Goal: Transaction & Acquisition: Book appointment/travel/reservation

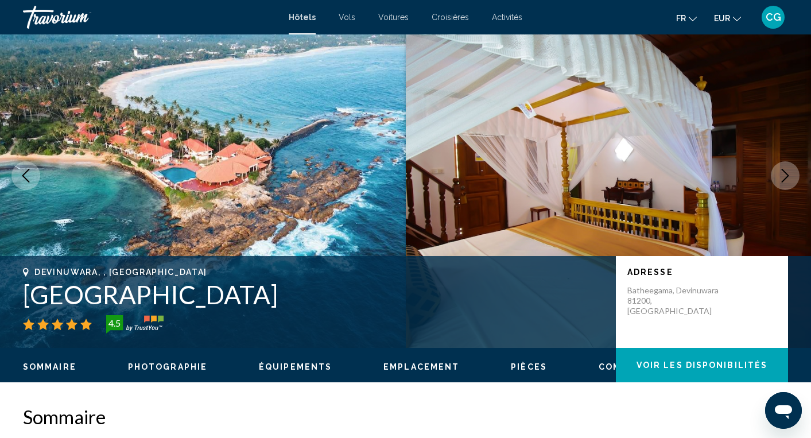
scroll to position [32, 0]
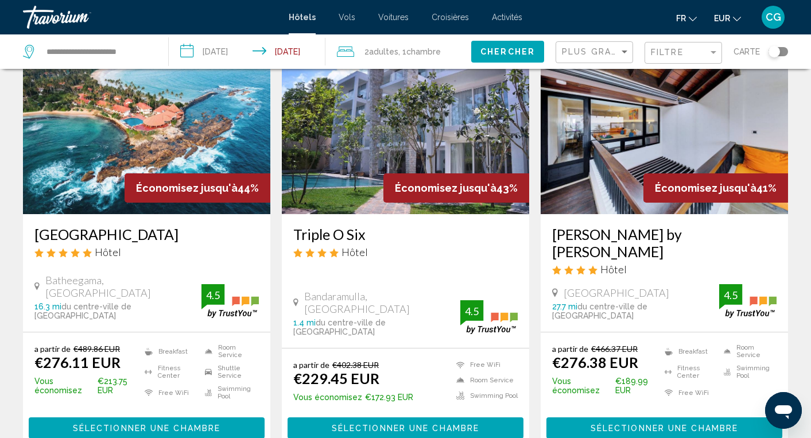
scroll to position [76, 0]
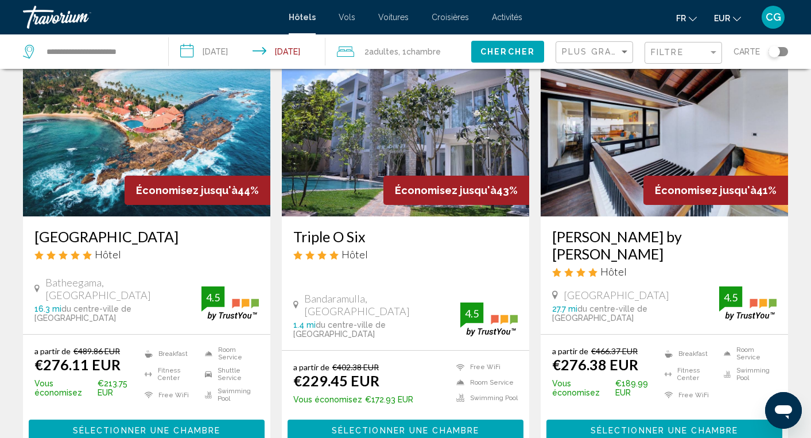
click at [511, 52] on span "Chercher" at bounding box center [507, 52] width 55 height 9
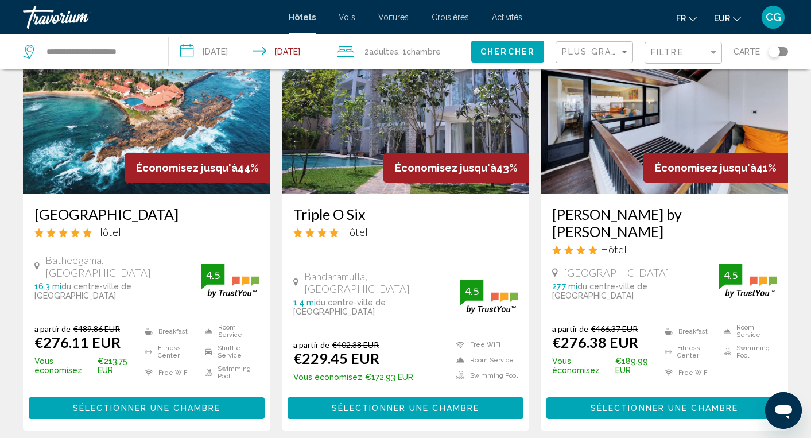
scroll to position [94, 0]
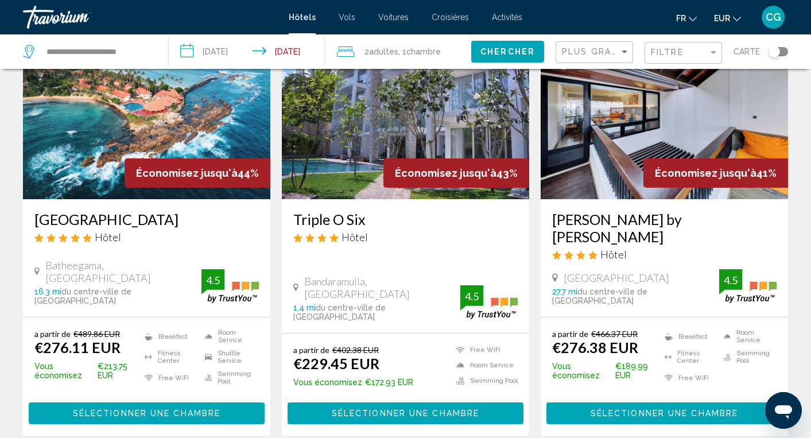
click at [143, 409] on span "Sélectionner une chambre" at bounding box center [146, 413] width 147 height 9
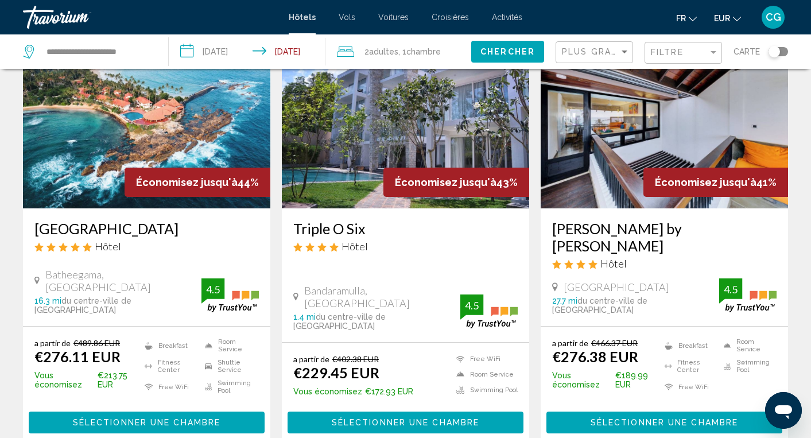
scroll to position [98, 0]
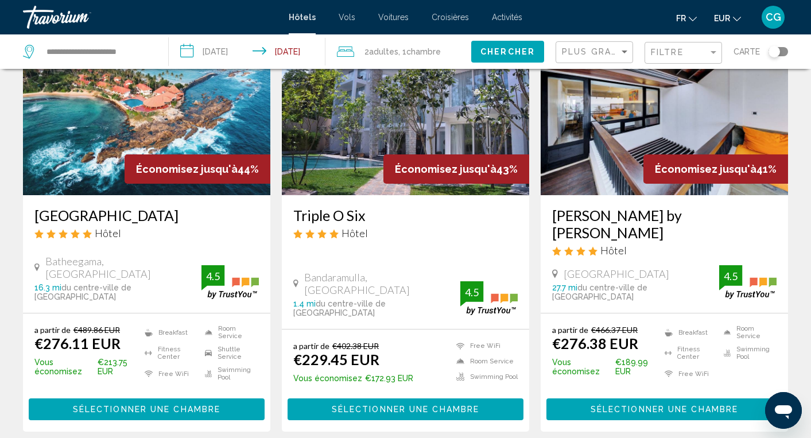
click at [110, 405] on span "Sélectionner une chambre" at bounding box center [146, 409] width 147 height 9
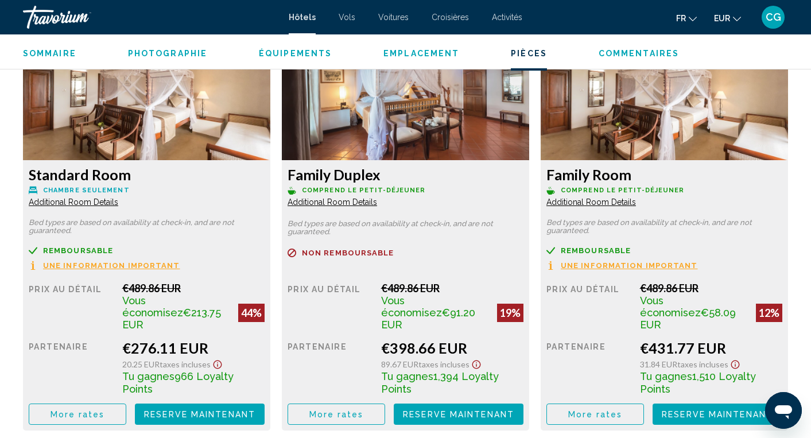
scroll to position [1611, 0]
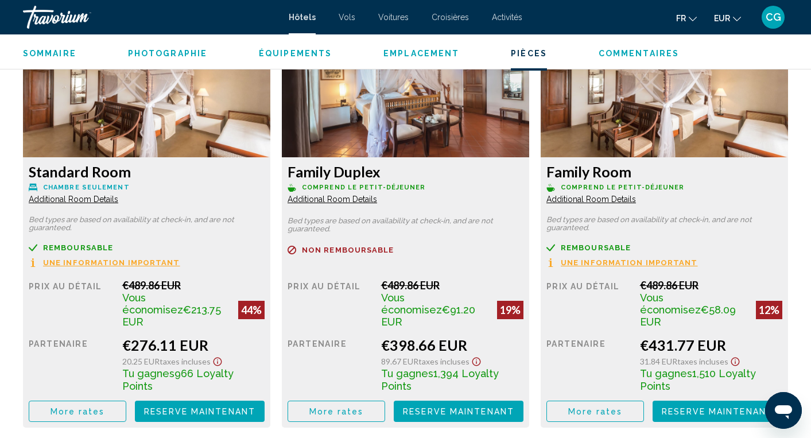
click at [89, 405] on button "More rates" at bounding box center [78, 410] width 98 height 21
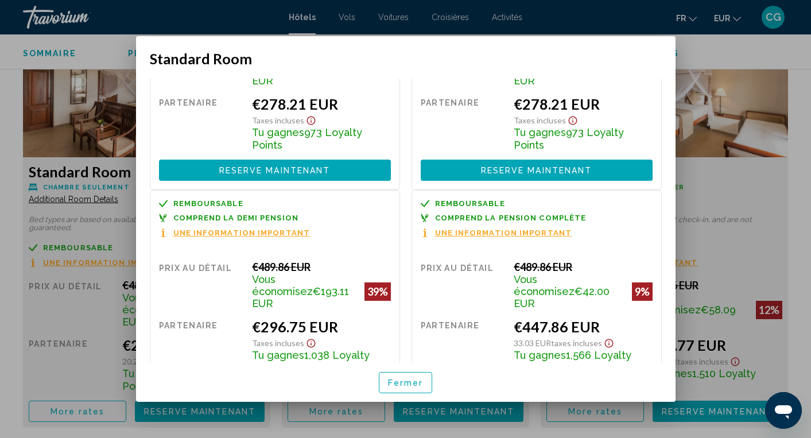
scroll to position [343, 0]
